Goal: Navigation & Orientation: Find specific page/section

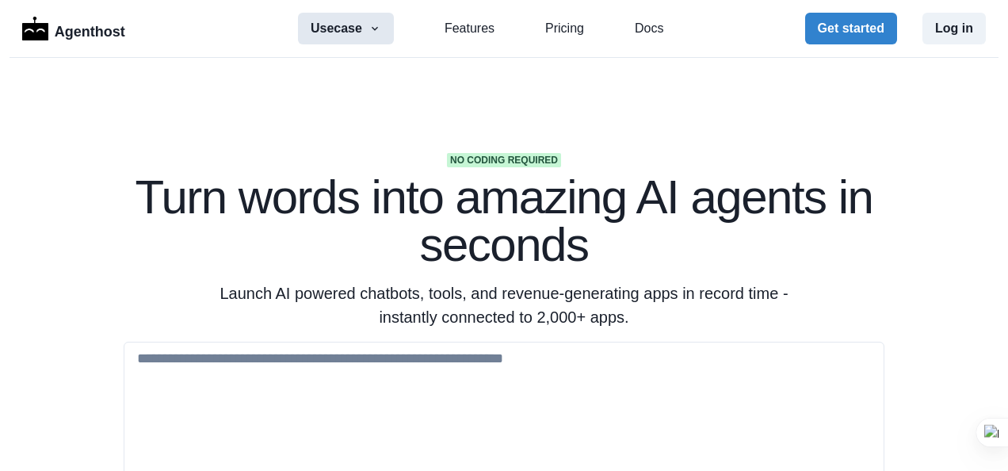
click at [375, 25] on icon "button" at bounding box center [375, 28] width 13 height 13
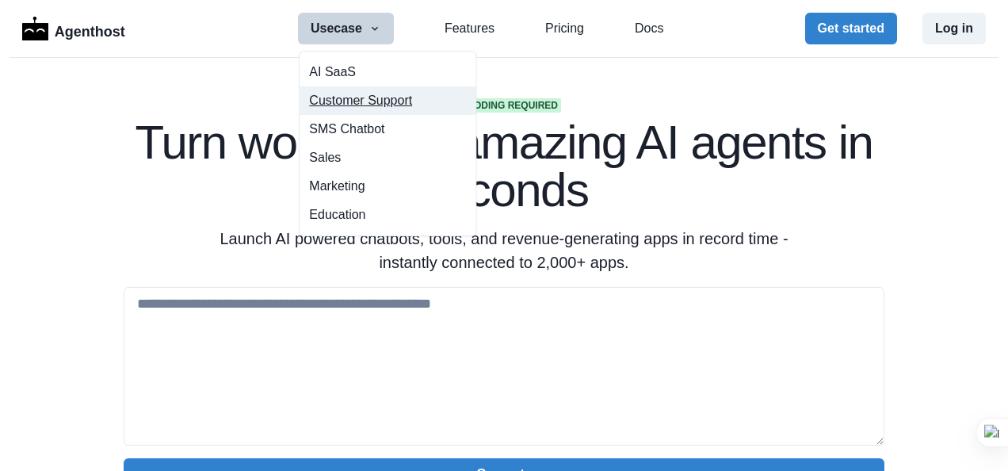
scroll to position [79, 0]
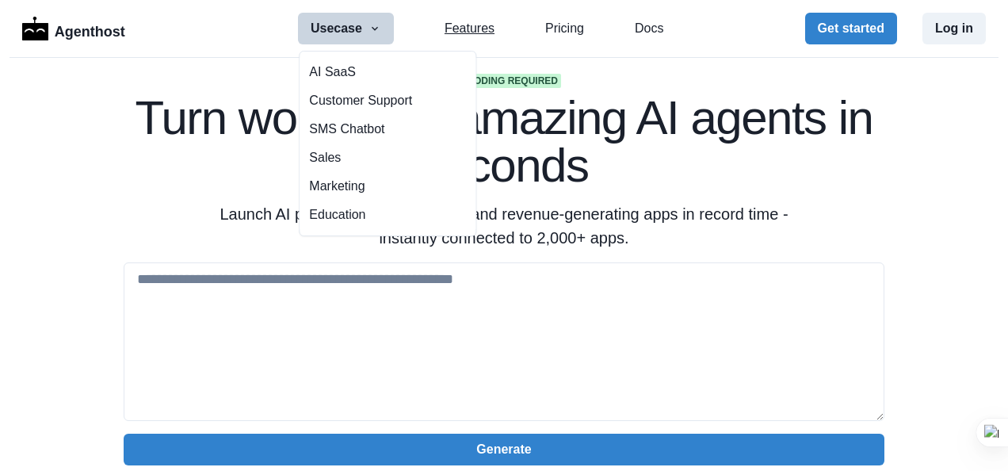
click at [468, 32] on link "Features" at bounding box center [470, 28] width 50 height 19
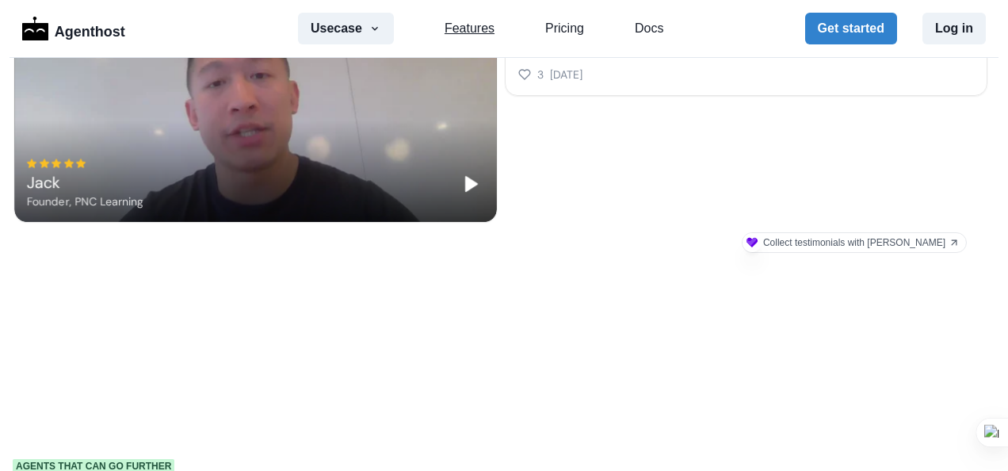
scroll to position [1510, 0]
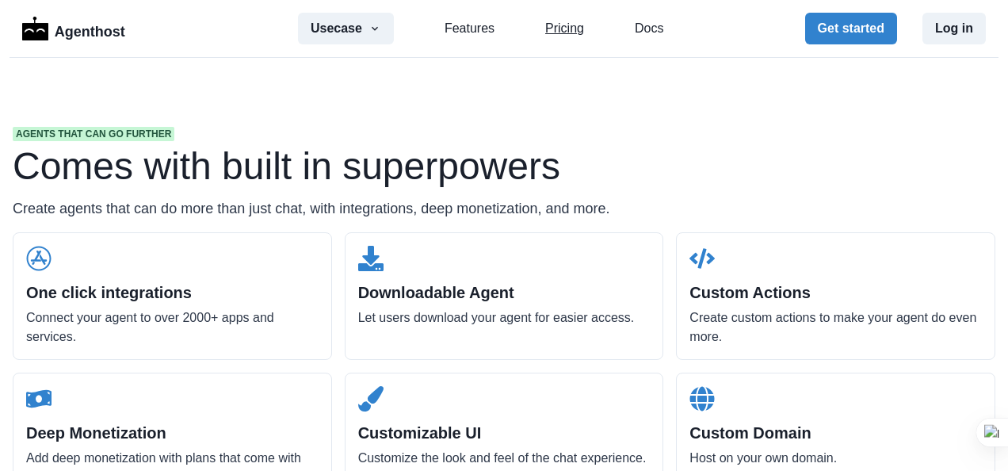
click at [560, 30] on link "Pricing" at bounding box center [564, 28] width 39 height 19
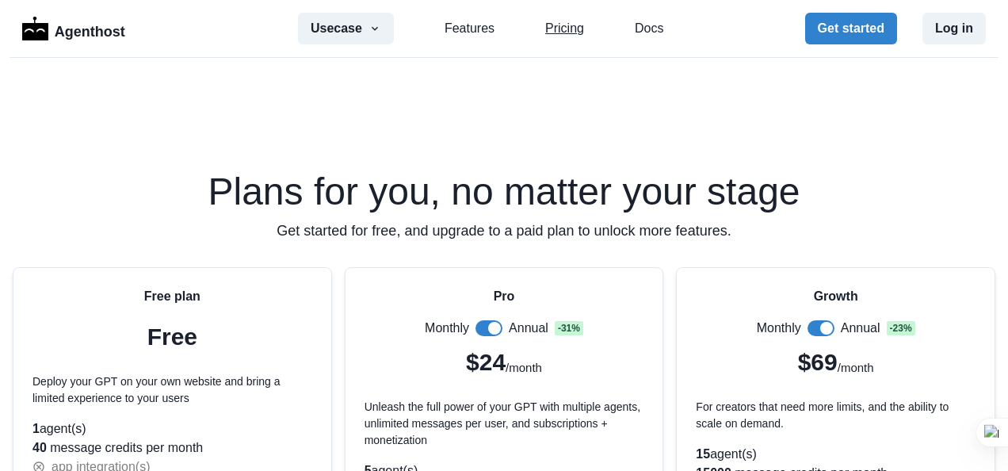
scroll to position [3219, 0]
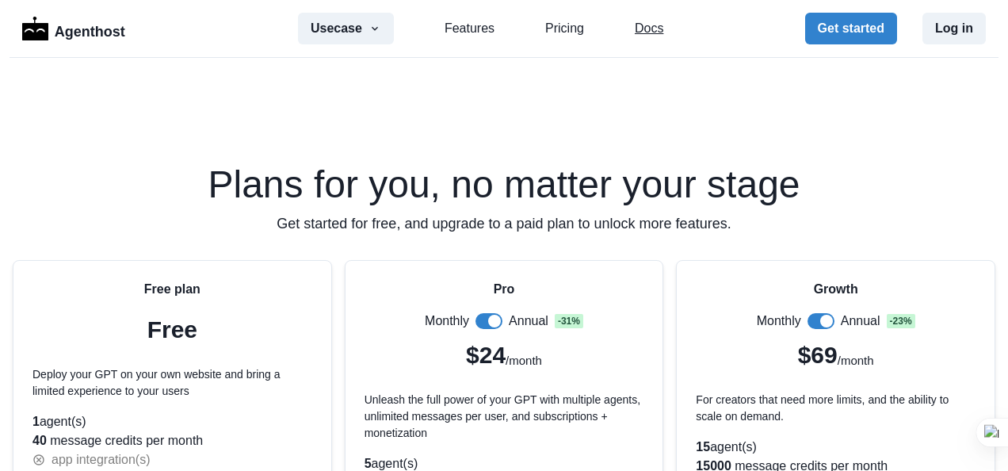
click at [635, 28] on link "Docs" at bounding box center [649, 28] width 29 height 19
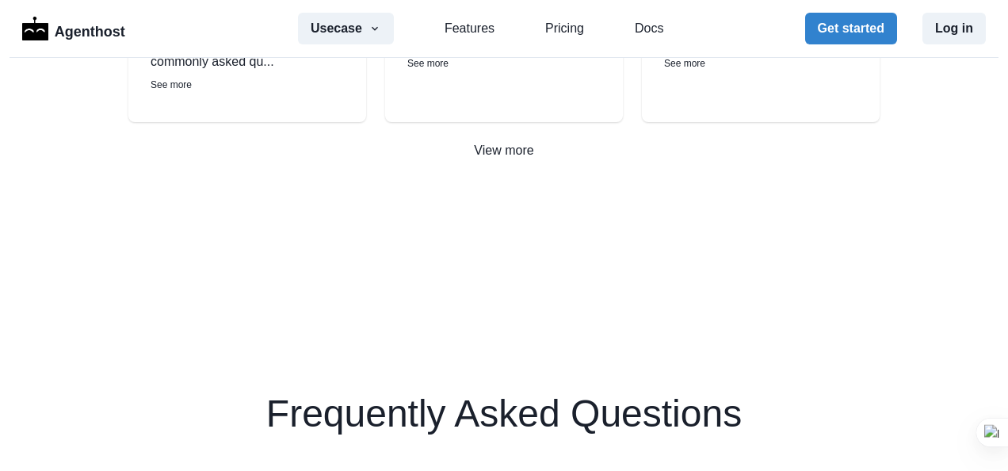
scroll to position [2347, 0]
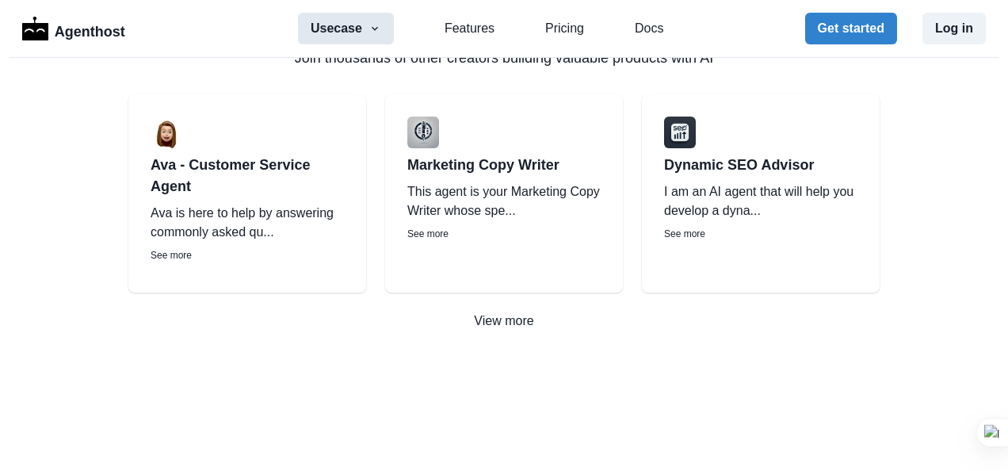
click at [373, 21] on button "Usecase" at bounding box center [346, 29] width 96 height 32
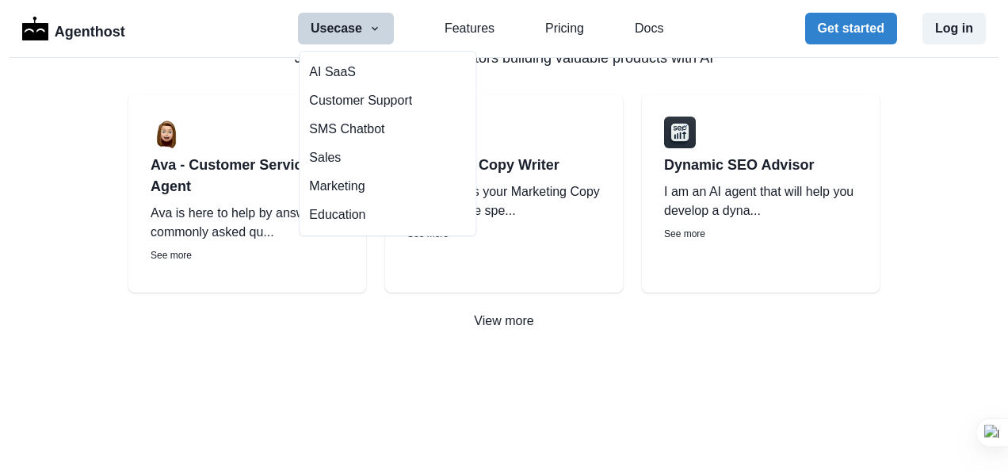
click at [92, 86] on section "Showcase Join thousands of other creators building valuable products with AI Av…" at bounding box center [504, 162] width 1008 height 489
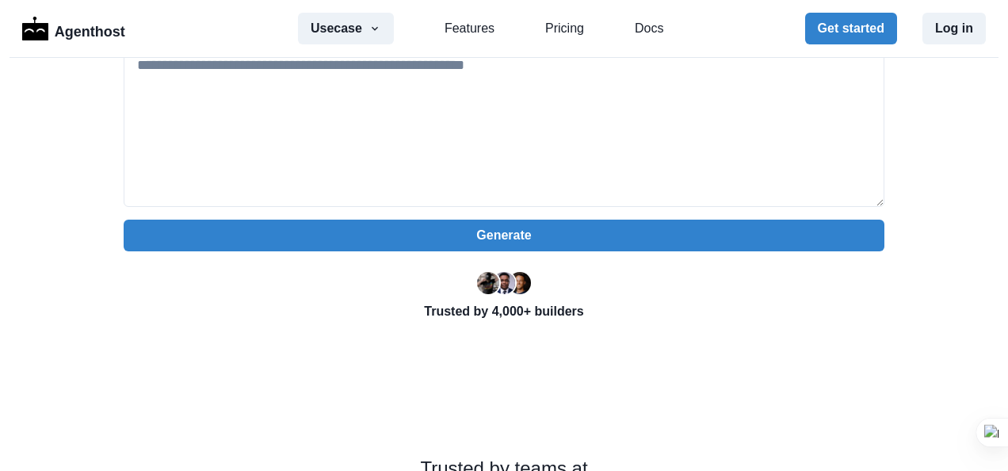
scroll to position [0, 0]
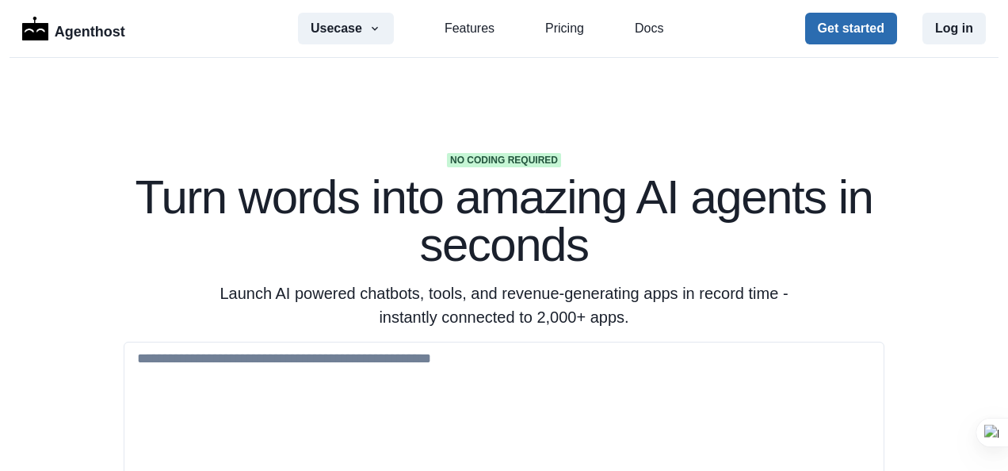
click at [848, 29] on button "Get started" at bounding box center [851, 29] width 92 height 32
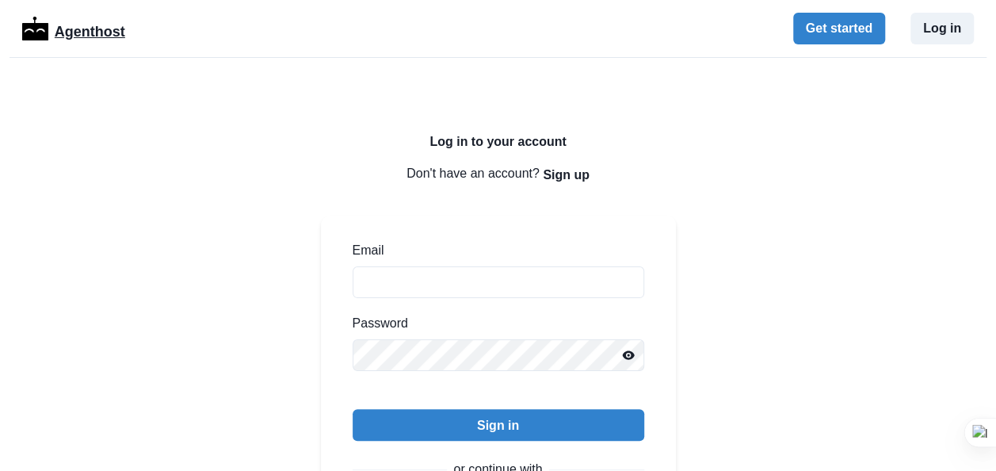
click at [75, 30] on p "Agenthost" at bounding box center [90, 29] width 71 height 28
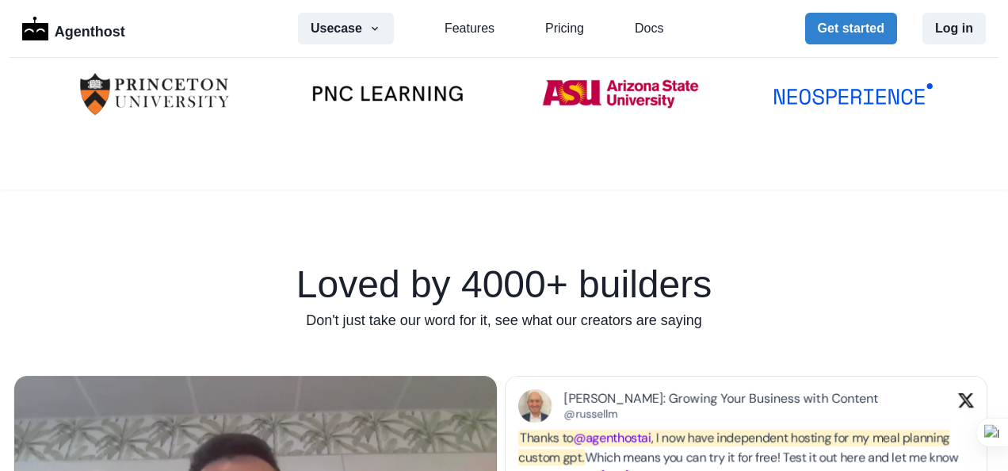
scroll to position [951, 0]
